Goal: Task Accomplishment & Management: Manage account settings

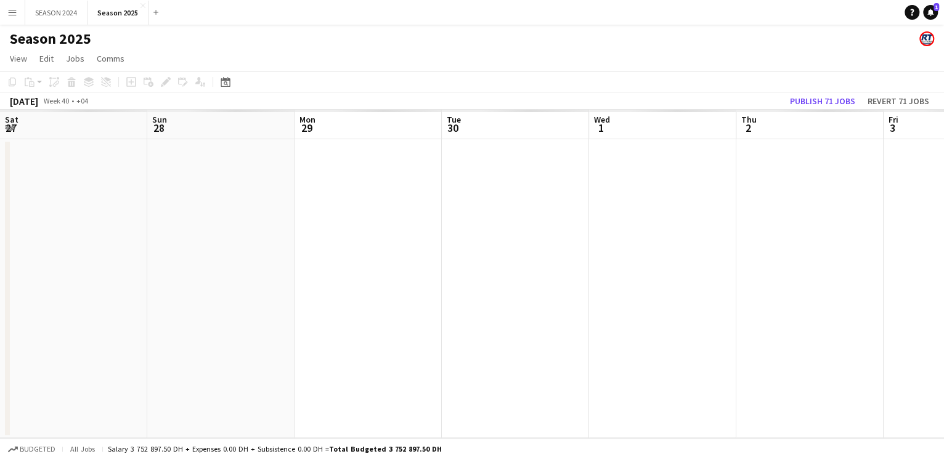
scroll to position [0, 412]
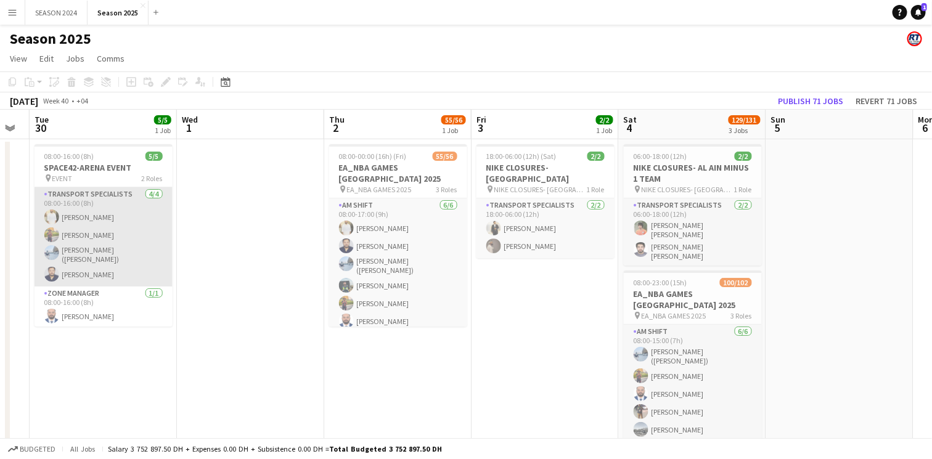
click at [99, 234] on app-card-role "Transport Specialists [DATE] 08:00-16:00 (8h) [PERSON_NAME] [PERSON_NAME] [PERS…" at bounding box center [104, 236] width 138 height 99
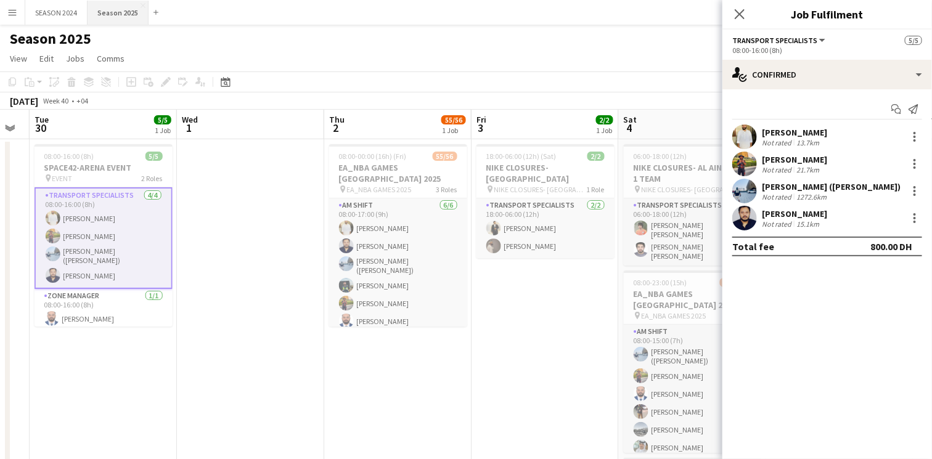
click at [107, 6] on button "Season 2025 Close" at bounding box center [118, 13] width 61 height 24
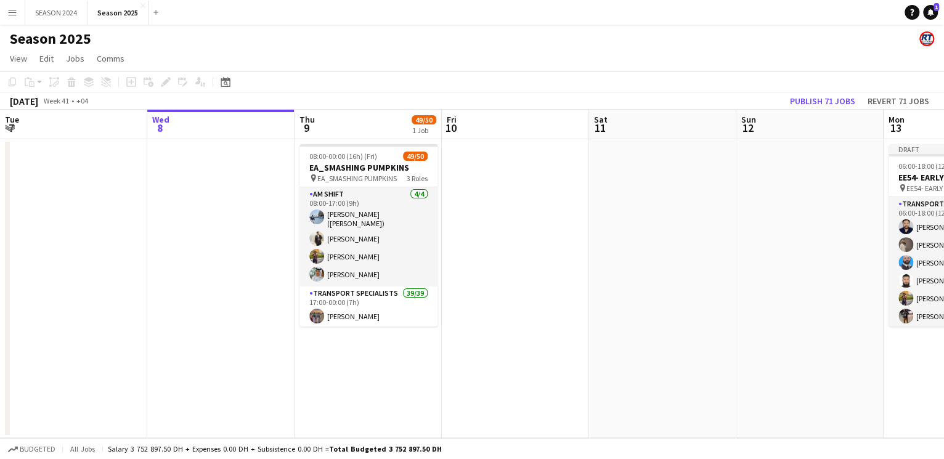
scroll to position [0, 316]
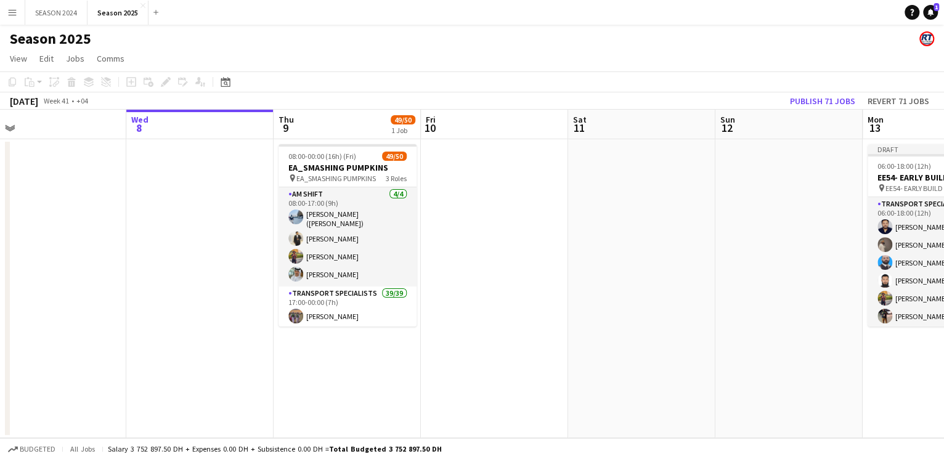
drag, startPoint x: 537, startPoint y: 316, endPoint x: 516, endPoint y: 316, distance: 21.0
click at [516, 316] on app-calendar-viewport "Sun 5 Mon 6 Tue 7 Wed 8 Thu 9 49/50 1 Job Fri 10 Sat 11 Sun 12 Mon 13 10/10 1 J…" at bounding box center [472, 274] width 944 height 329
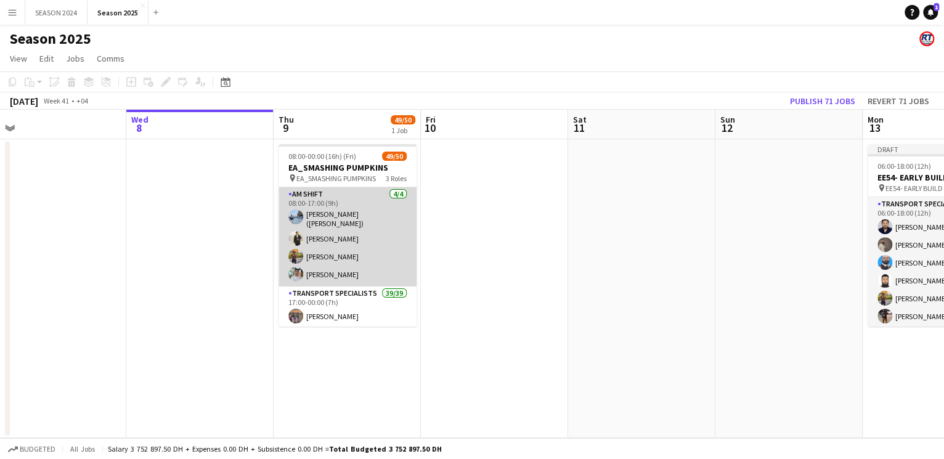
click at [365, 269] on app-card-role "AM SHIFT [DATE] 08:00-17:00 (9h) [PERSON_NAME] ([PERSON_NAME]) [PERSON_NAME] [P…" at bounding box center [348, 236] width 138 height 99
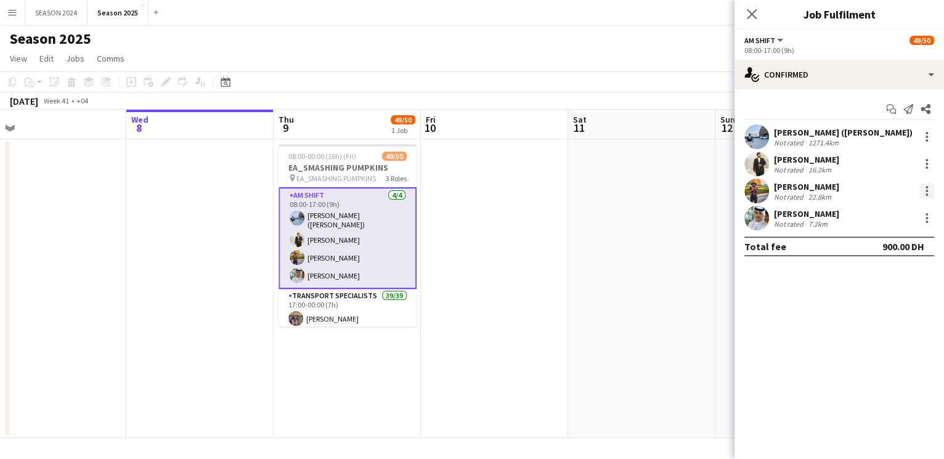
click at [930, 190] on div at bounding box center [927, 191] width 15 height 15
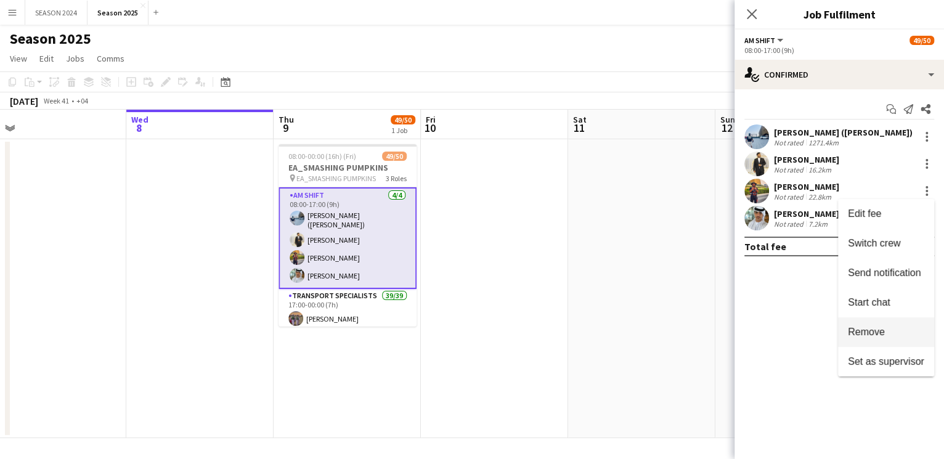
click at [876, 335] on span "Remove" at bounding box center [866, 332] width 37 height 10
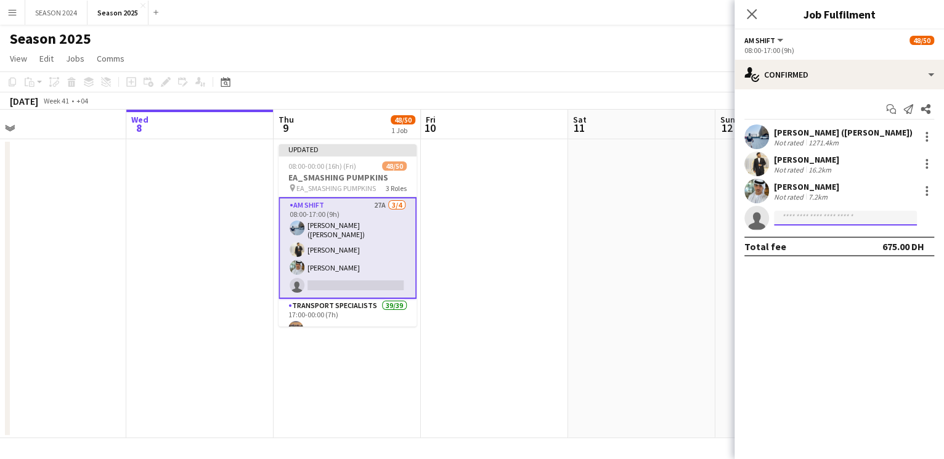
click at [847, 219] on input at bounding box center [845, 218] width 143 height 15
type input "******"
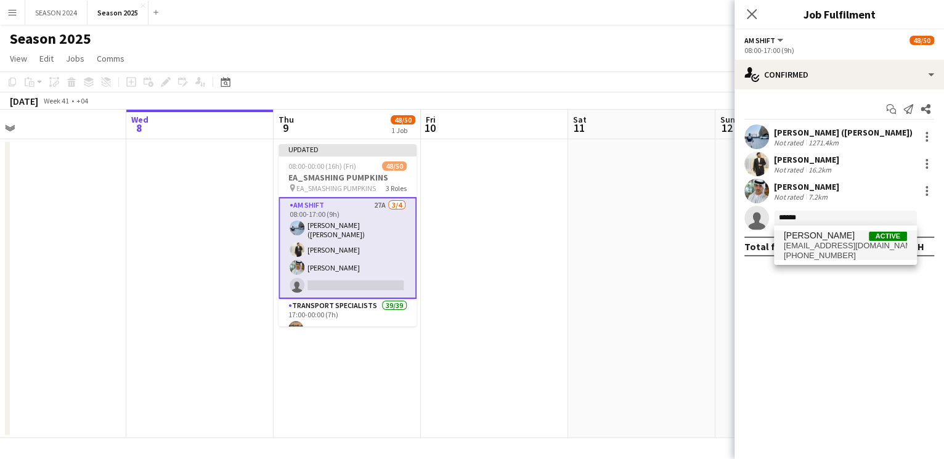
click at [828, 251] on span "[PHONE_NUMBER]" at bounding box center [845, 256] width 123 height 10
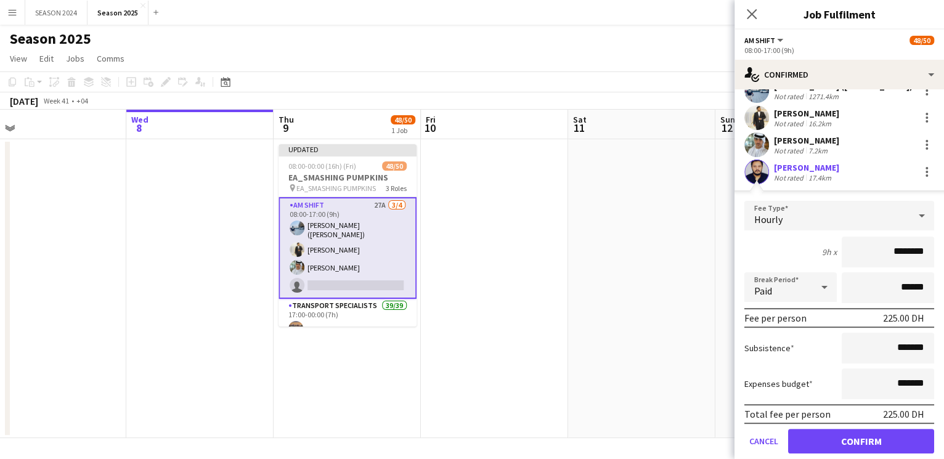
scroll to position [84, 0]
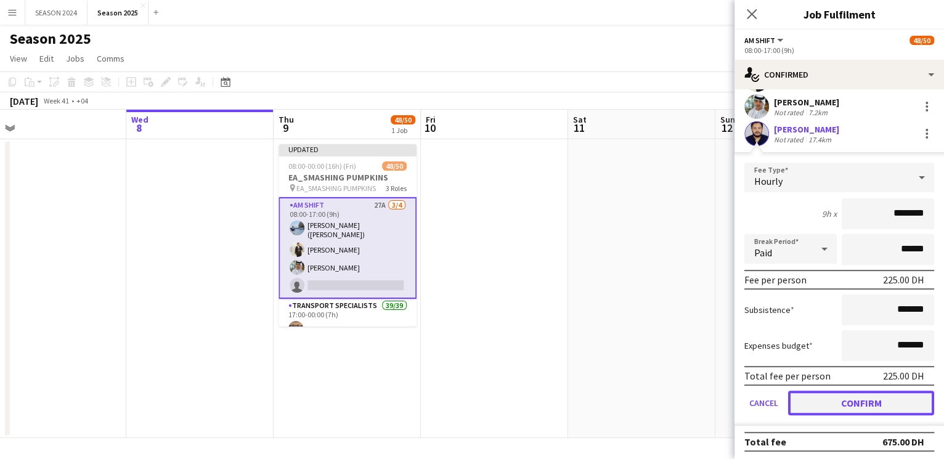
click at [839, 402] on button "Confirm" at bounding box center [861, 403] width 146 height 25
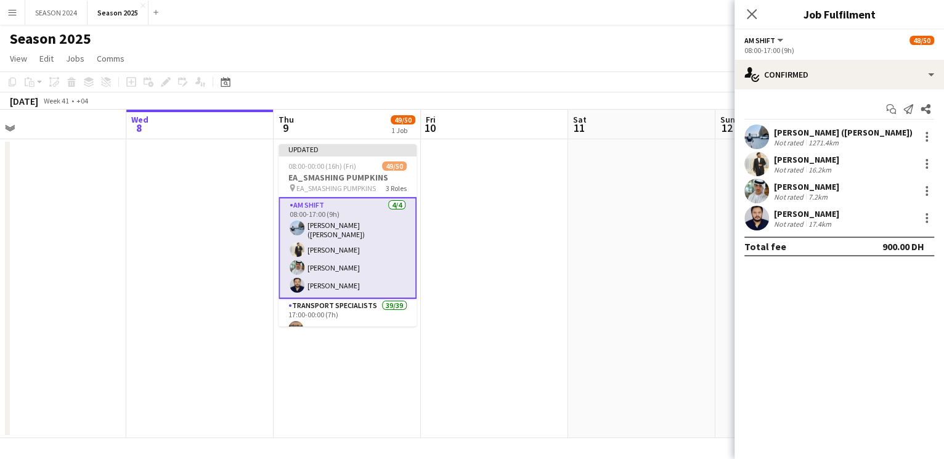
scroll to position [76, 0]
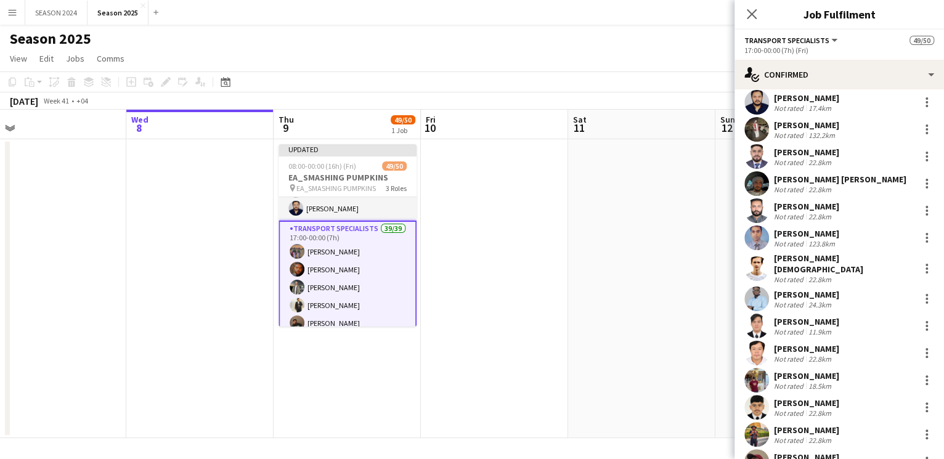
scroll to position [756, 0]
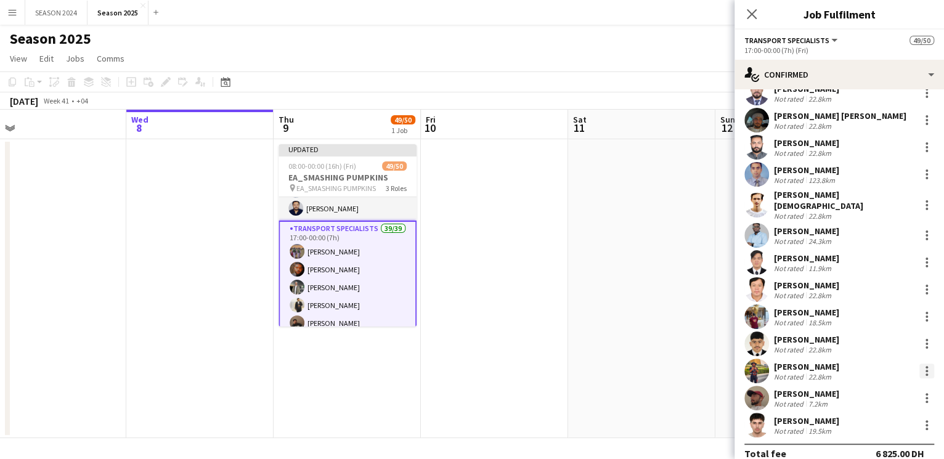
click at [920, 364] on div at bounding box center [927, 371] width 15 height 15
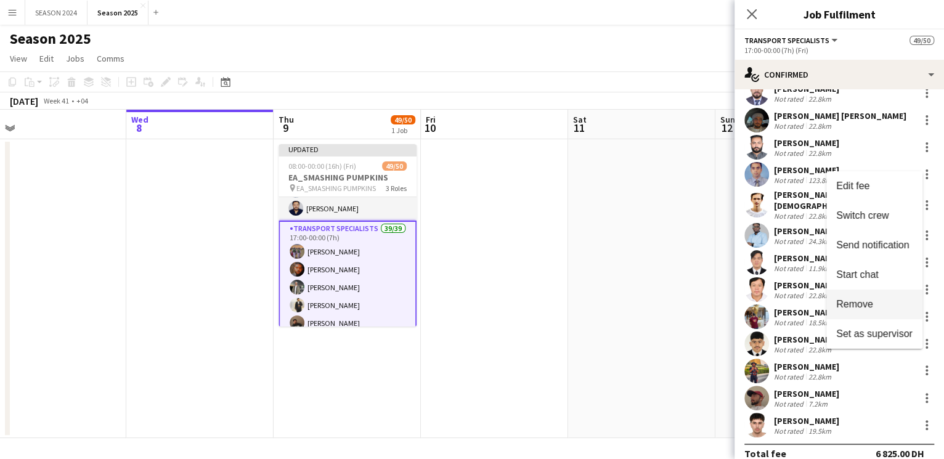
click at [851, 305] on span "Remove" at bounding box center [854, 304] width 37 height 10
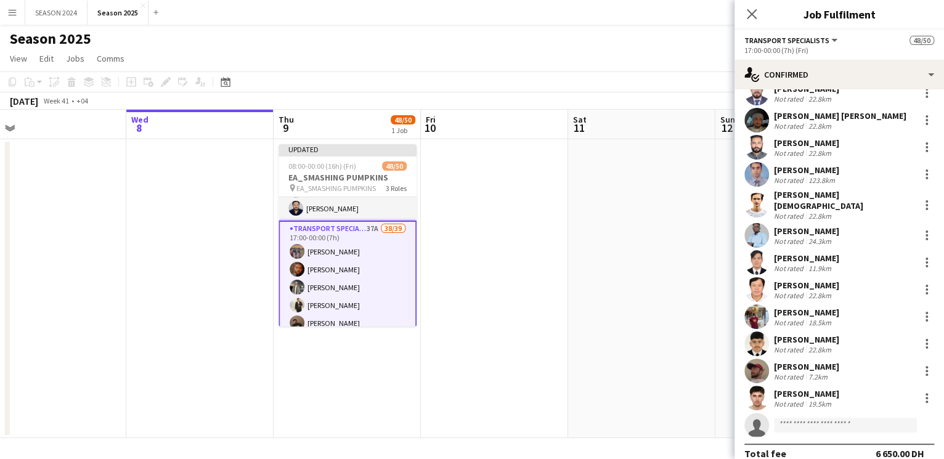
scroll to position [0, 0]
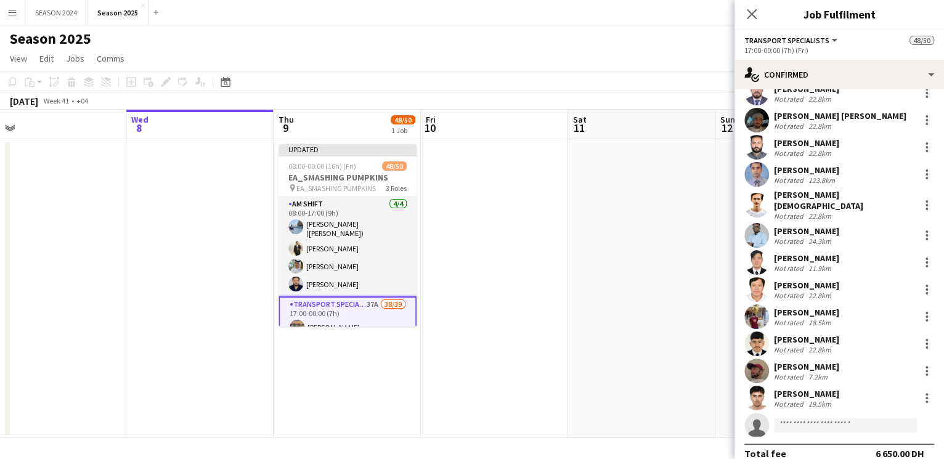
click at [606, 203] on app-date-cell at bounding box center [641, 288] width 147 height 299
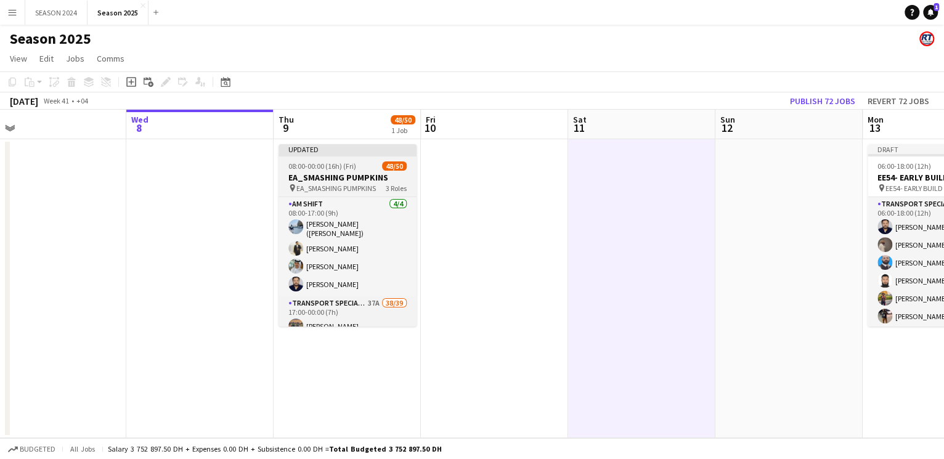
click at [380, 173] on h3 "EA_SMASHING PUMPKINS" at bounding box center [348, 177] width 138 height 11
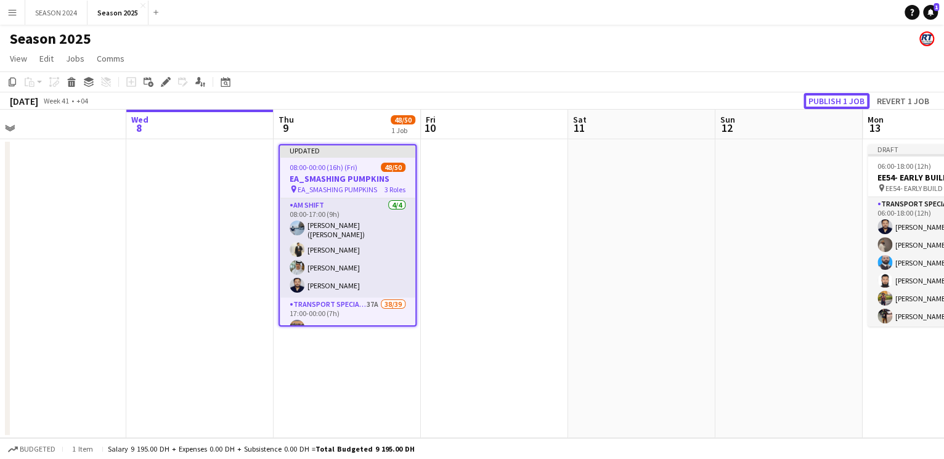
click at [843, 102] on button "Publish 1 job" at bounding box center [837, 101] width 66 height 16
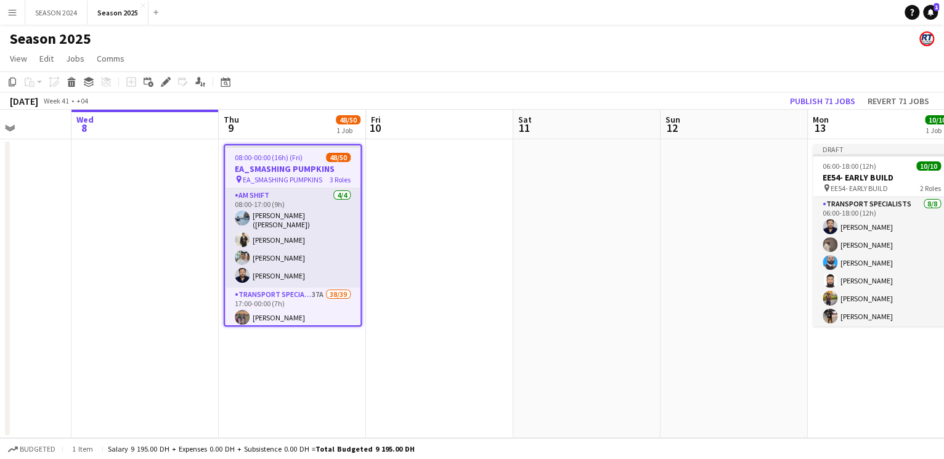
drag, startPoint x: 752, startPoint y: 348, endPoint x: 439, endPoint y: 346, distance: 312.5
click at [439, 346] on app-calendar-viewport "Sun 5 Mon 6 Tue 7 Wed 8 Thu 9 48/50 1 Job Fri 10 Sat 11 Sun 12 Mon 13 10/10 1 J…" at bounding box center [472, 274] width 944 height 329
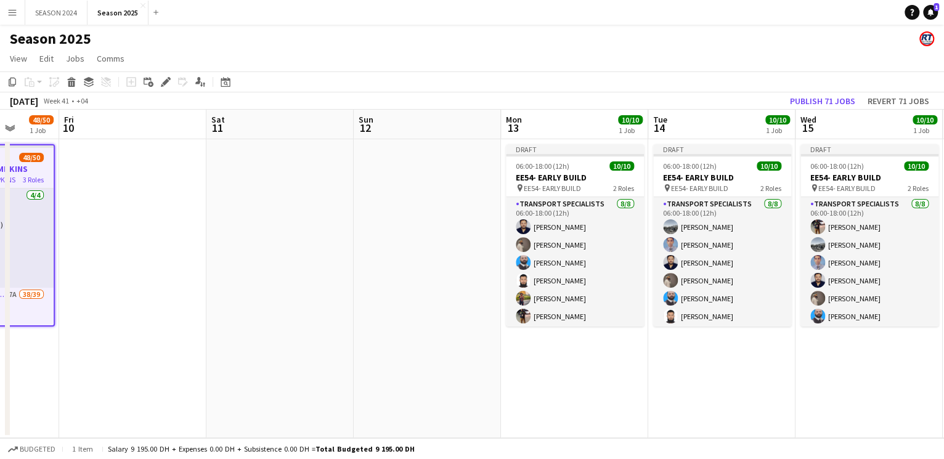
scroll to position [0, 522]
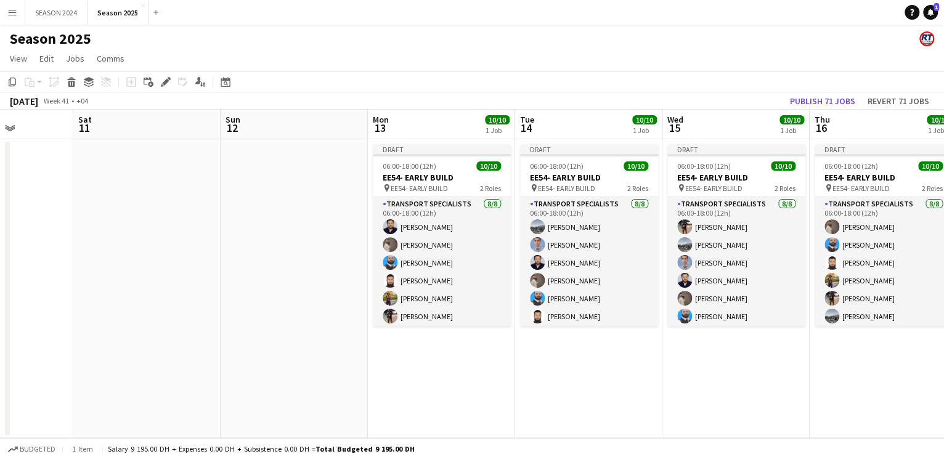
drag, startPoint x: 611, startPoint y: 357, endPoint x: 531, endPoint y: 382, distance: 84.4
click at [531, 382] on app-calendar-viewport "Tue 7 Wed 8 Thu 9 48/50 1 Job Fri 10 Sat 11 Sun 12 Mon 13 10/10 1 Job Tue 14 10…" at bounding box center [472, 274] width 944 height 329
